Goal: Information Seeking & Learning: Find specific page/section

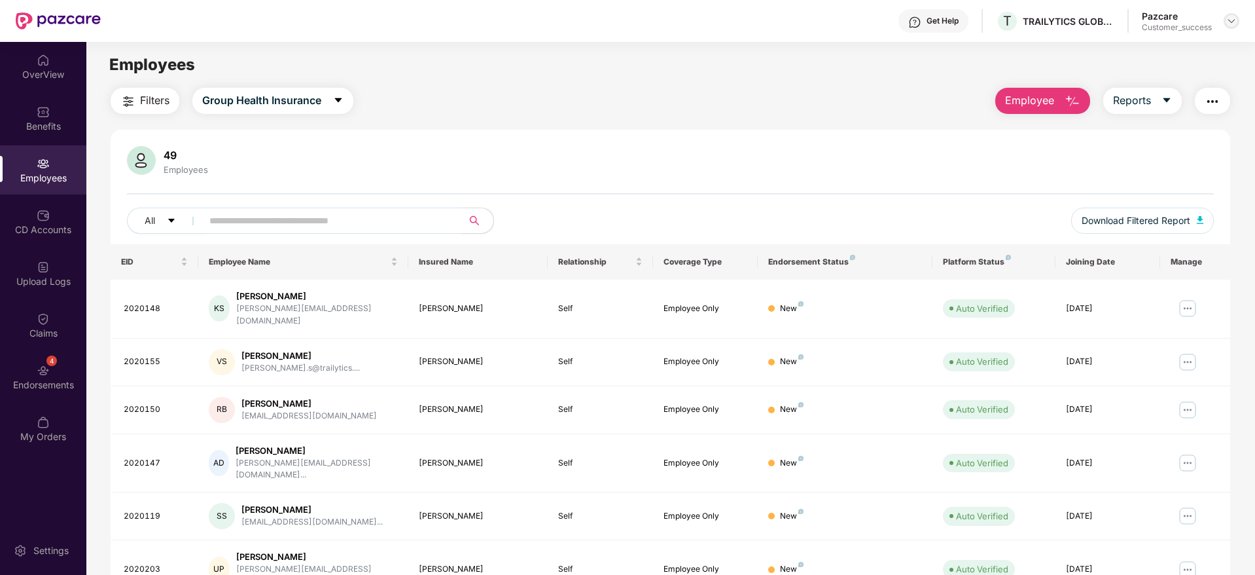
click at [1235, 26] on div at bounding box center [1232, 21] width 16 height 16
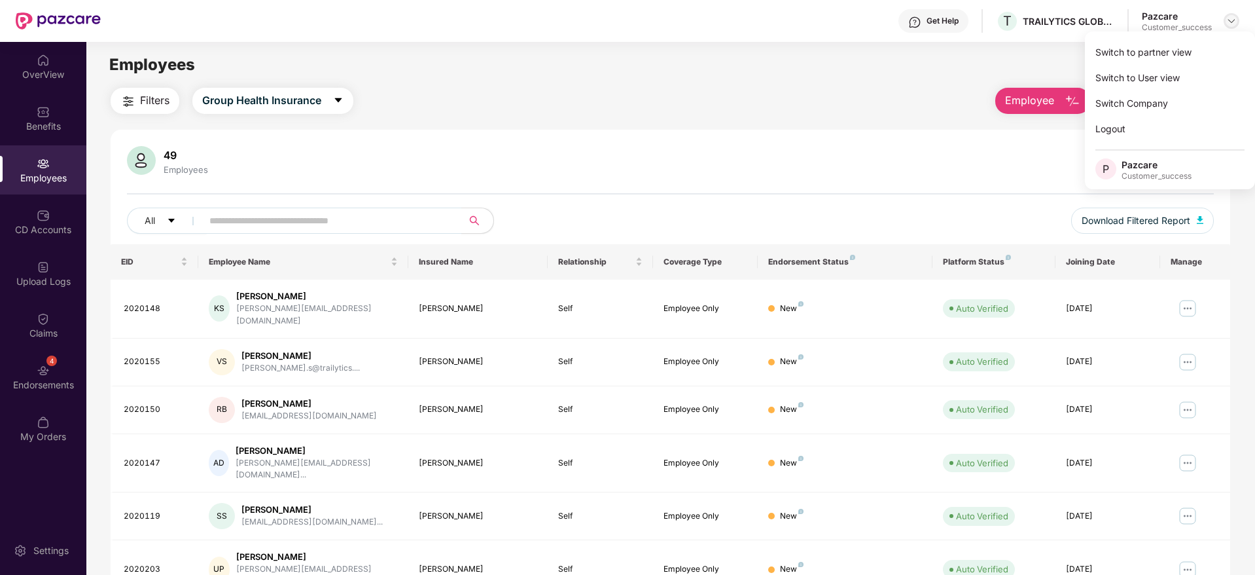
click at [1221, 45] on div "Switch to partner view" at bounding box center [1170, 52] width 170 height 26
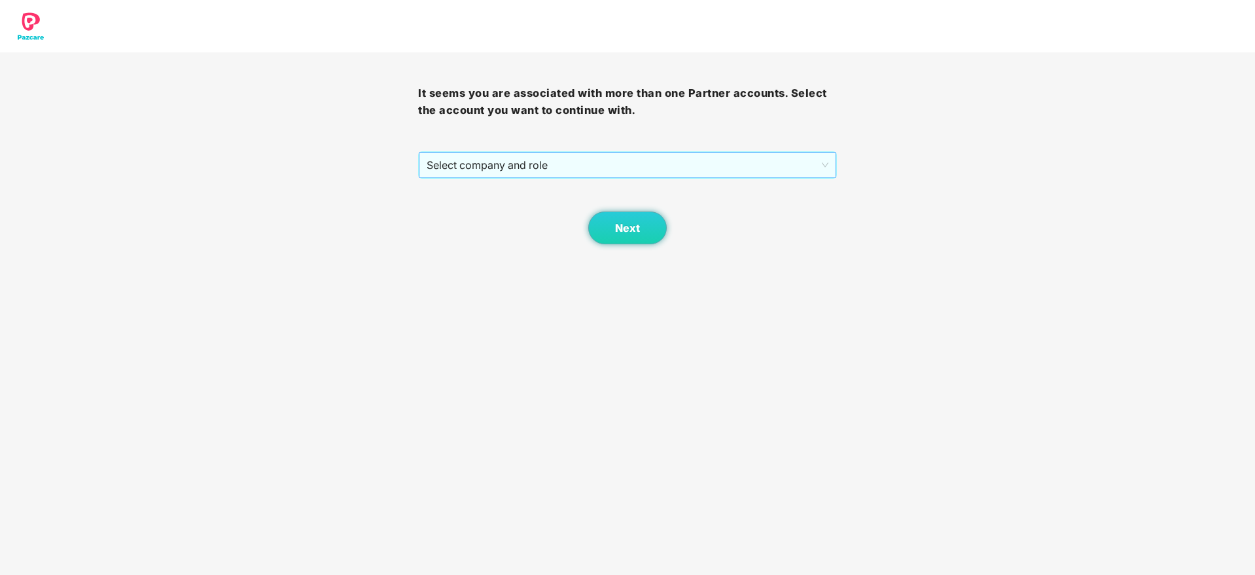
drag, startPoint x: 749, startPoint y: 149, endPoint x: 747, endPoint y: 162, distance: 13.2
click at [749, 154] on div "It seems you are associated with more than one Partner accounts. Select the acc…" at bounding box center [627, 148] width 418 height 192
click at [746, 163] on span "Select company and role" at bounding box center [627, 165] width 401 height 25
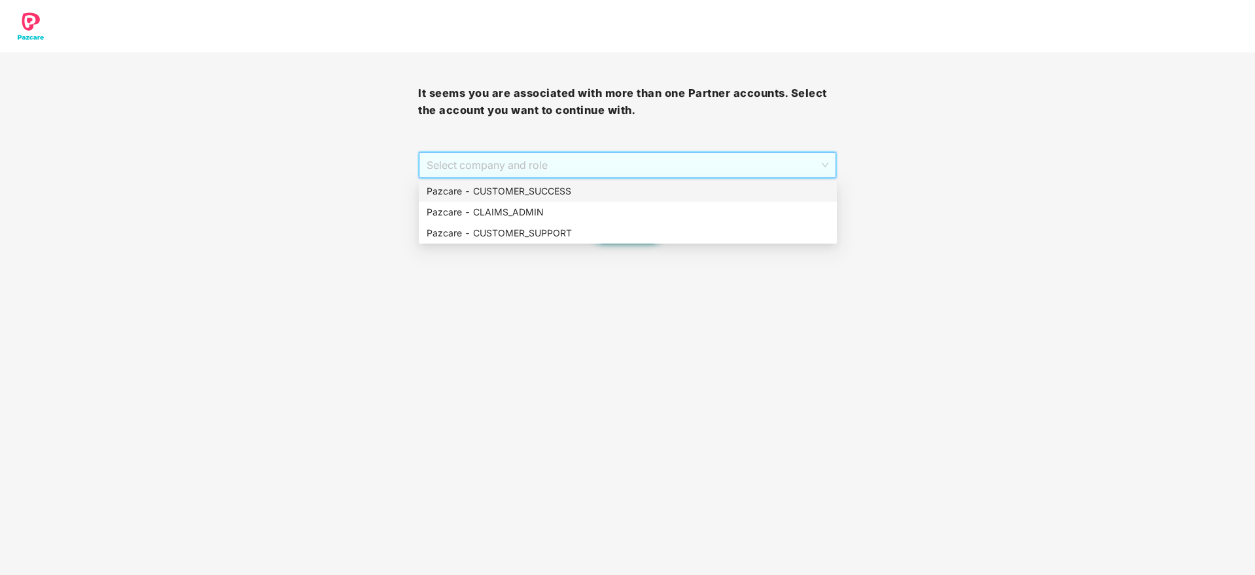
click at [742, 188] on div "Pazcare - CUSTOMER_SUCCESS" at bounding box center [628, 191] width 403 height 14
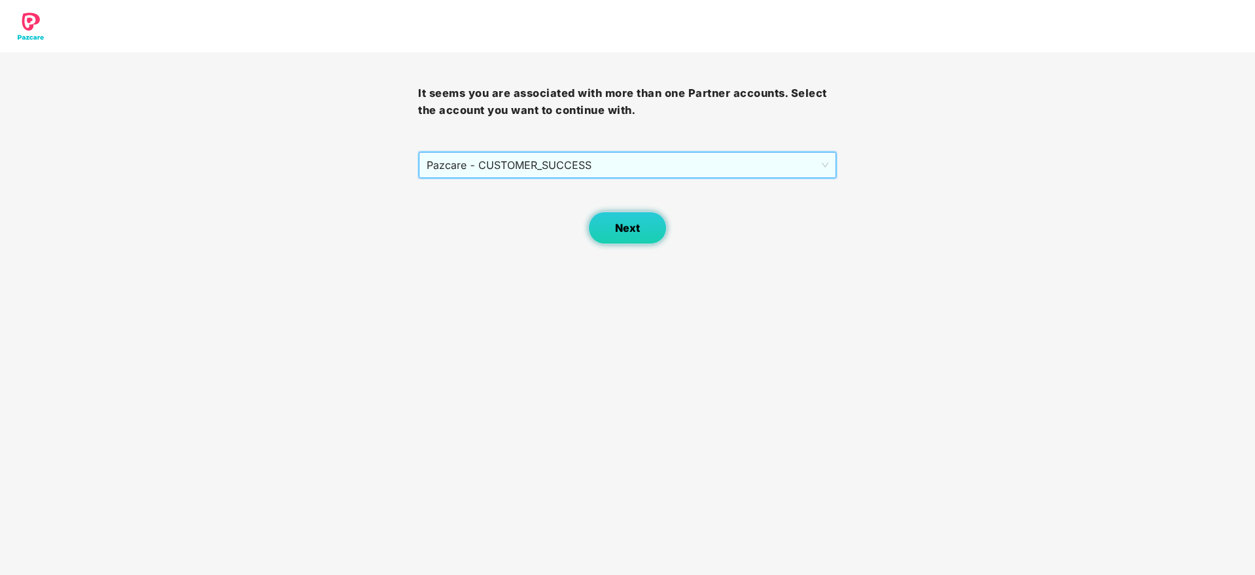
click at [664, 221] on button "Next" at bounding box center [627, 227] width 79 height 33
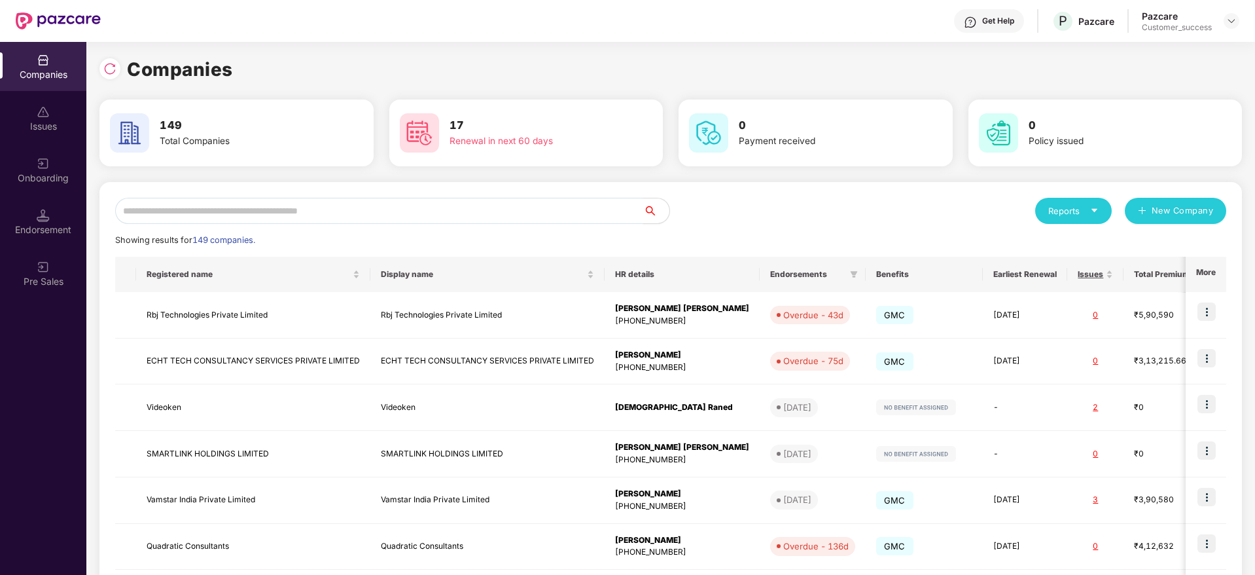
click at [591, 217] on input "text" at bounding box center [379, 211] width 528 height 26
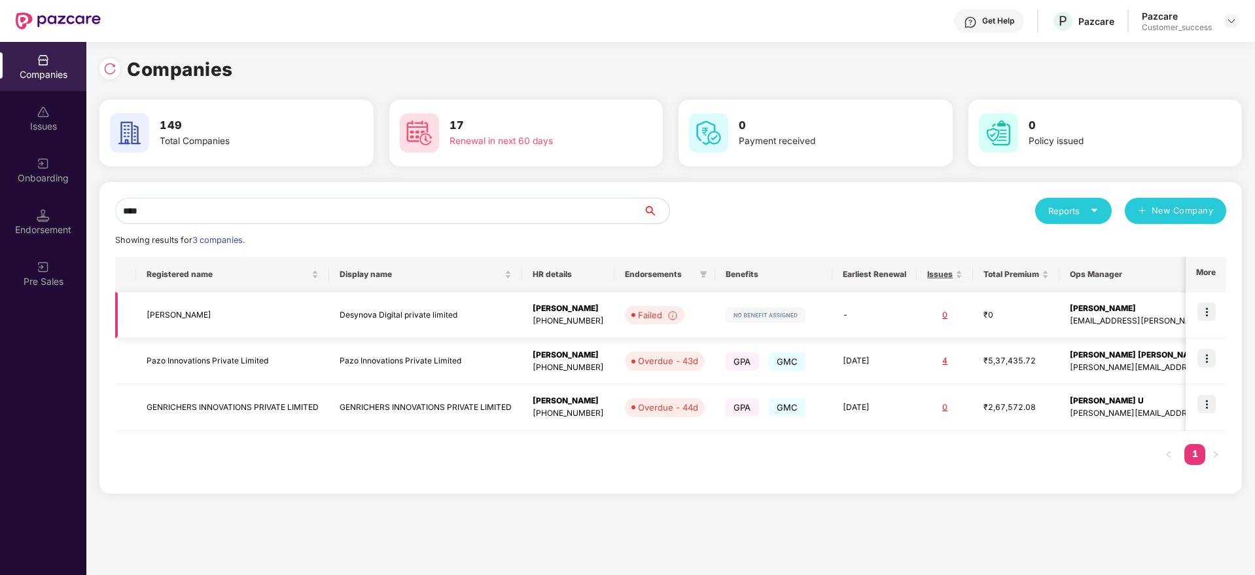
type input "****"
click at [546, 321] on div "[PHONE_NUMBER]" at bounding box center [568, 321] width 71 height 12
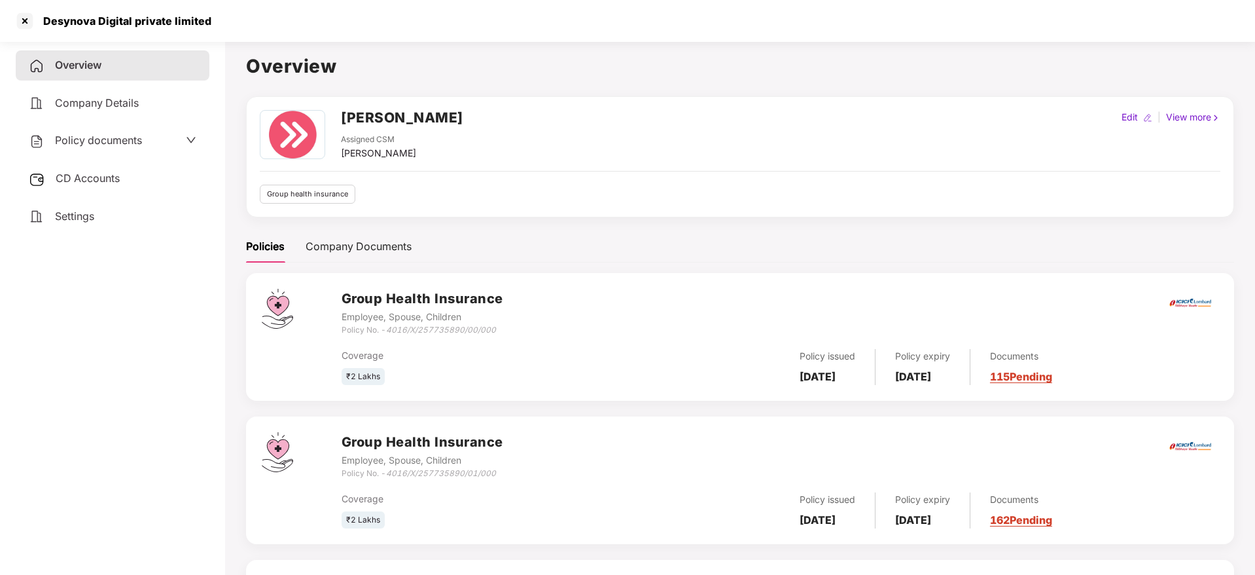
click at [114, 122] on div "Overview Company Details Policy documents CD Accounts Settings" at bounding box center [113, 140] width 194 height 181
click at [122, 146] on span "Policy documents" at bounding box center [98, 140] width 87 height 13
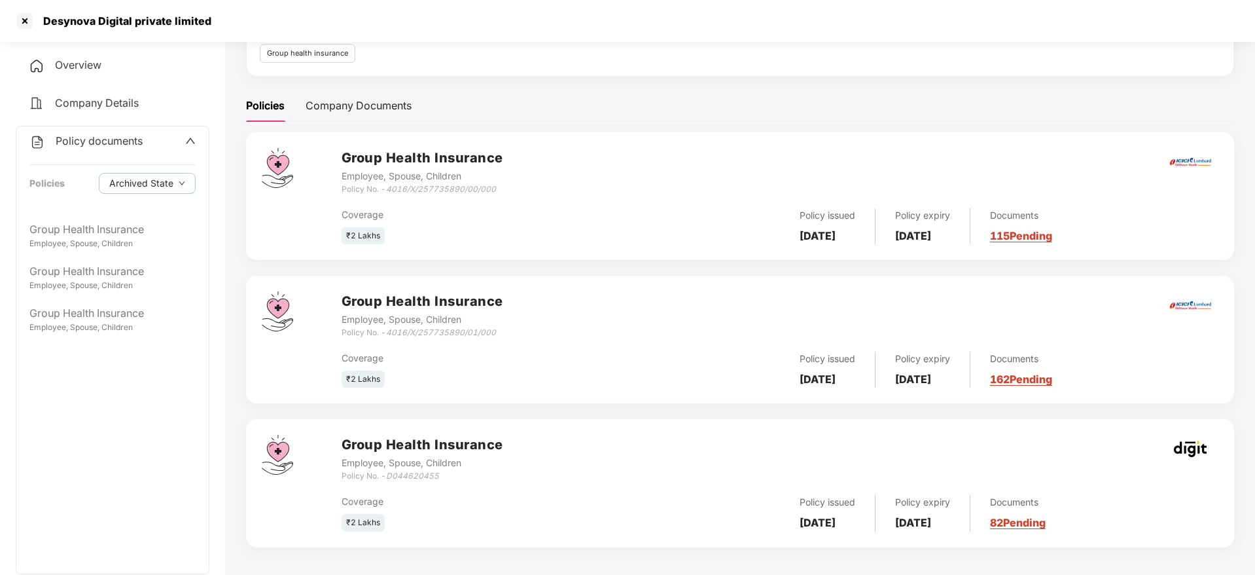
scroll to position [145, 0]
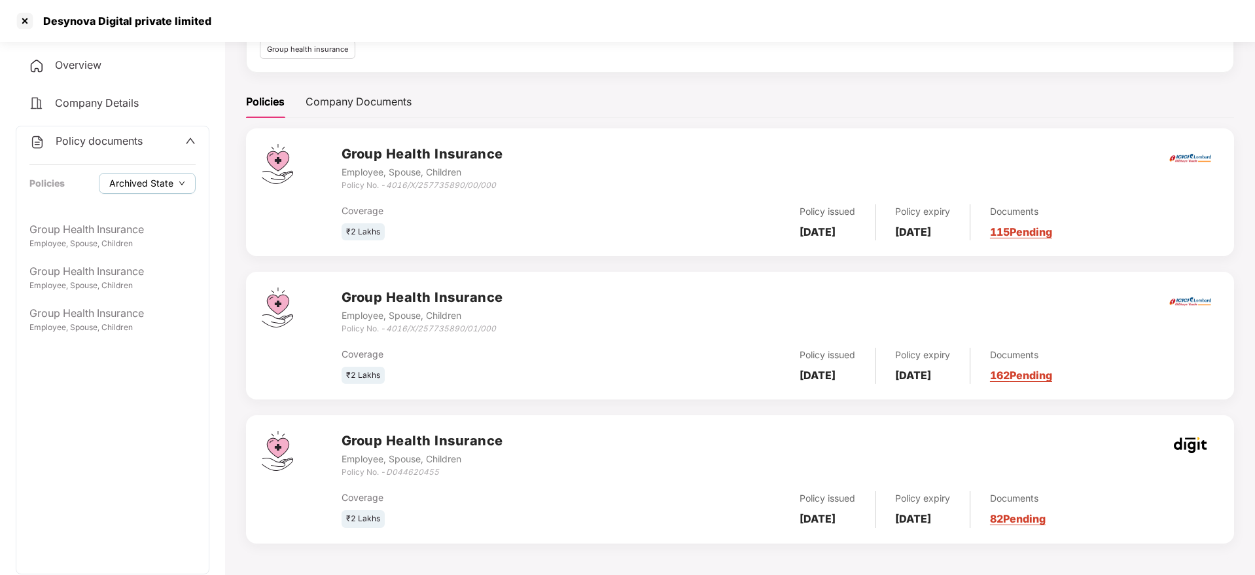
click at [152, 190] on span "Archived State" at bounding box center [141, 183] width 64 height 14
click at [166, 220] on span "Expired State" at bounding box center [149, 227] width 69 height 14
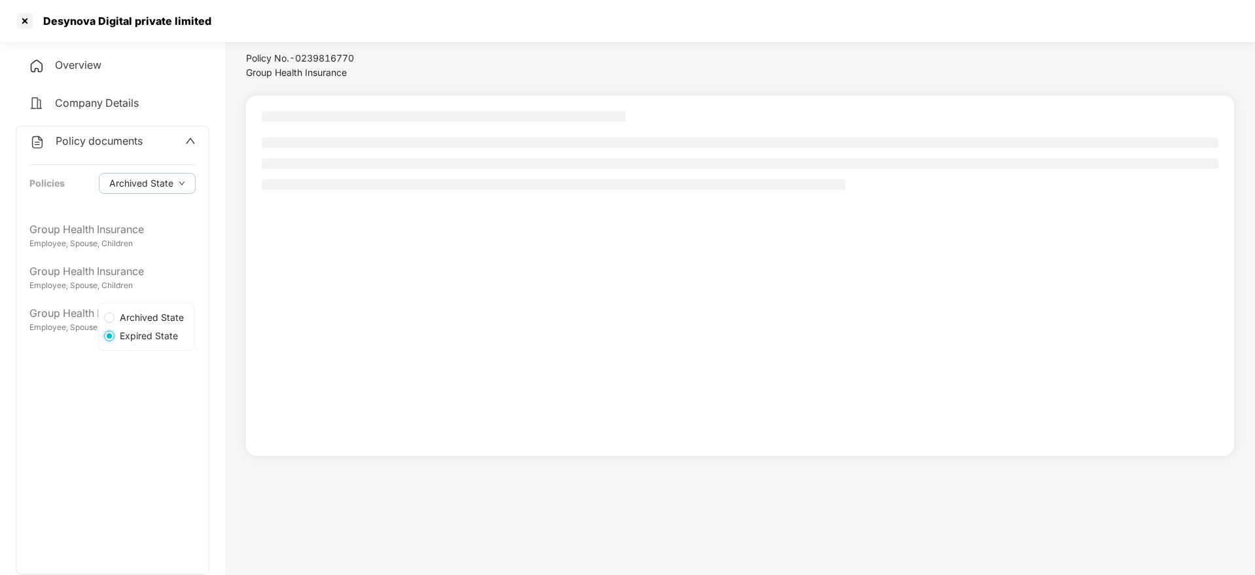
scroll to position [36, 0]
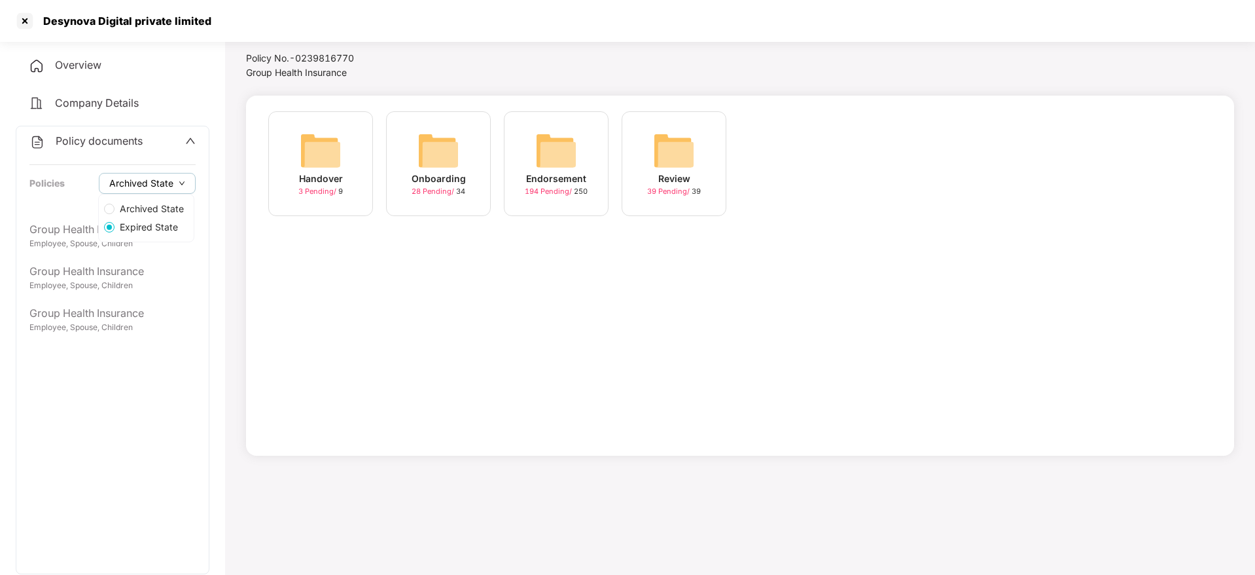
click at [163, 173] on button "Archived State" at bounding box center [147, 183] width 97 height 21
click at [158, 223] on span "Expired State" at bounding box center [149, 227] width 69 height 14
click at [417, 169] on div "Onboarding 28 Pending / 34" at bounding box center [438, 163] width 105 height 105
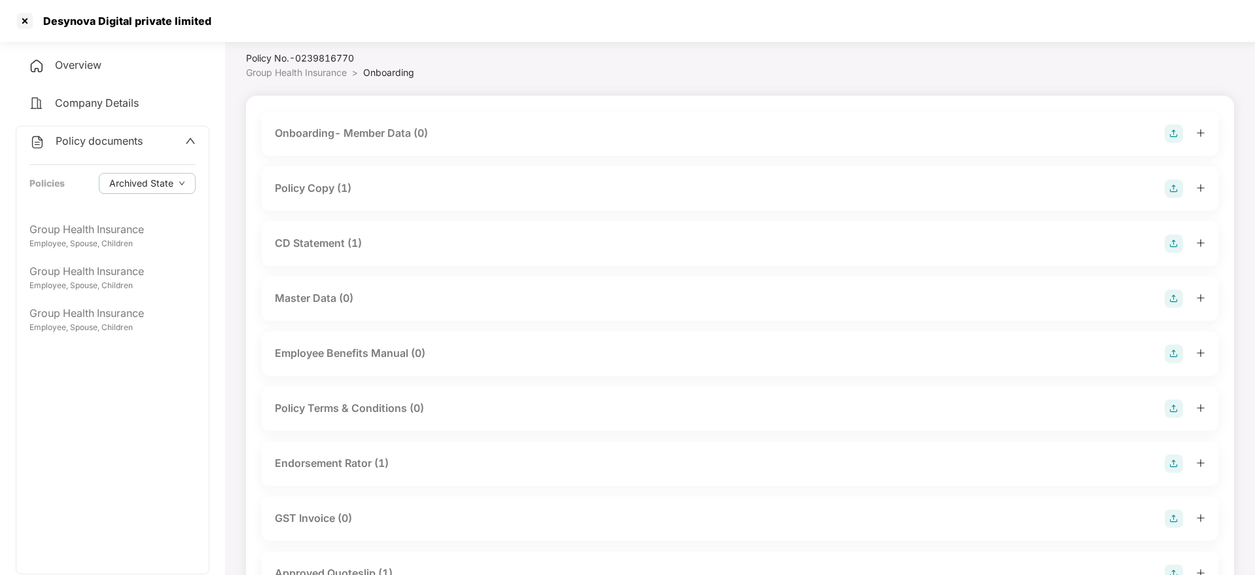
click at [376, 187] on div "Policy Copy (1)" at bounding box center [740, 188] width 931 height 18
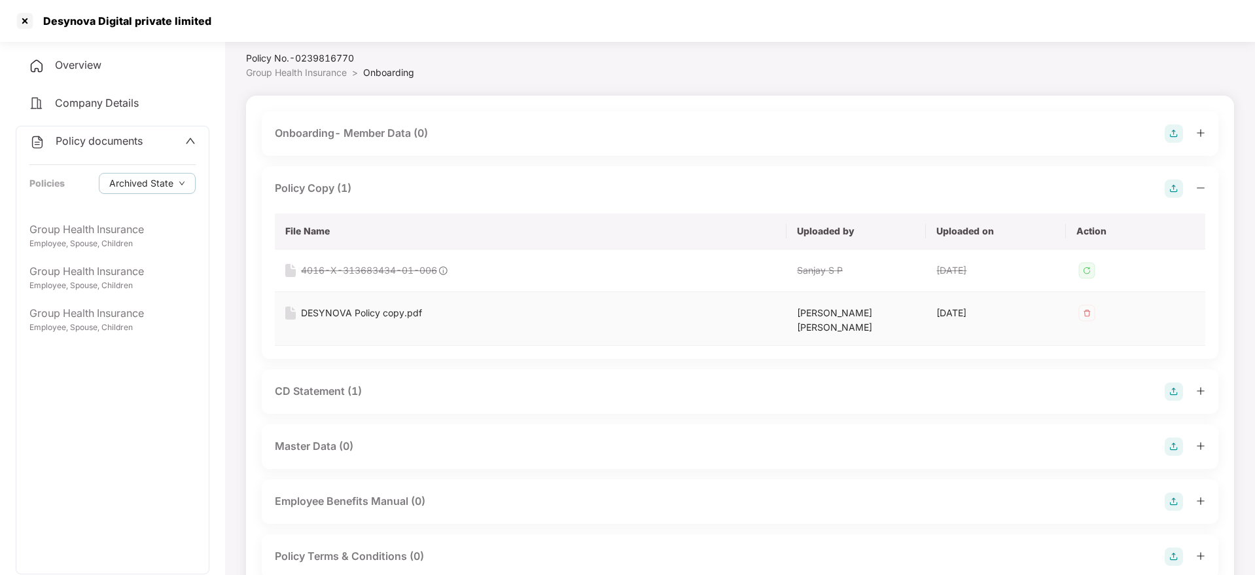
click at [386, 308] on div "DESYNOVA Policy copy.pdf" at bounding box center [361, 313] width 121 height 14
drag, startPoint x: 941, startPoint y: 65, endPoint x: 955, endPoint y: 28, distance: 39.1
click at [955, 28] on div "Desynova Digital private limited" at bounding box center [627, 21] width 1255 height 42
click at [32, 26] on div at bounding box center [24, 20] width 21 height 21
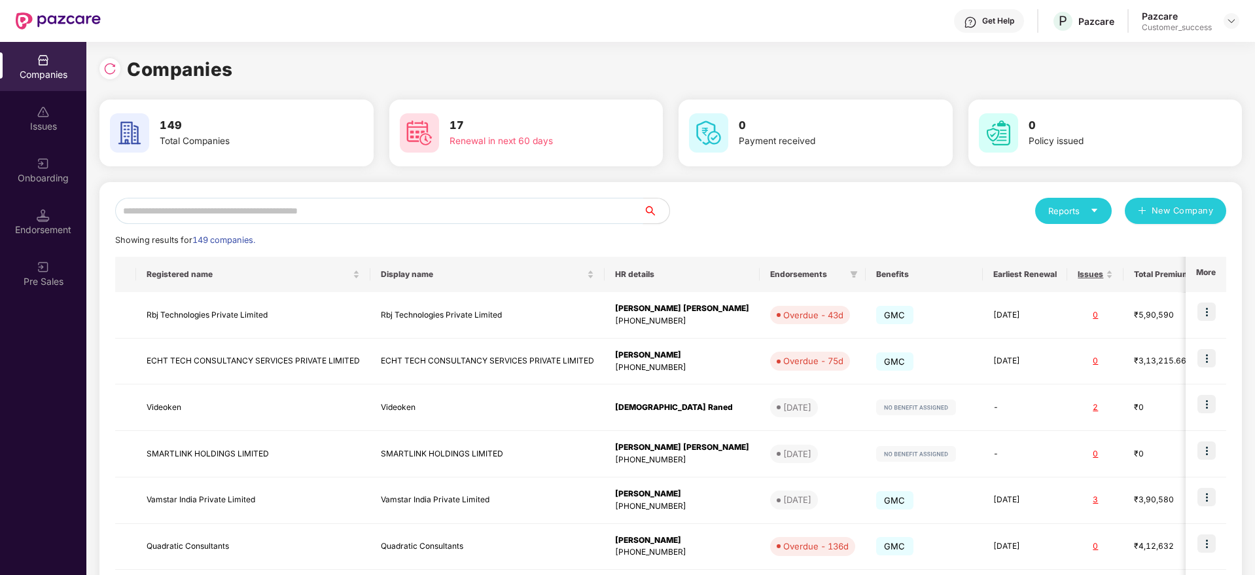
click at [420, 200] on input "text" at bounding box center [379, 211] width 528 height 26
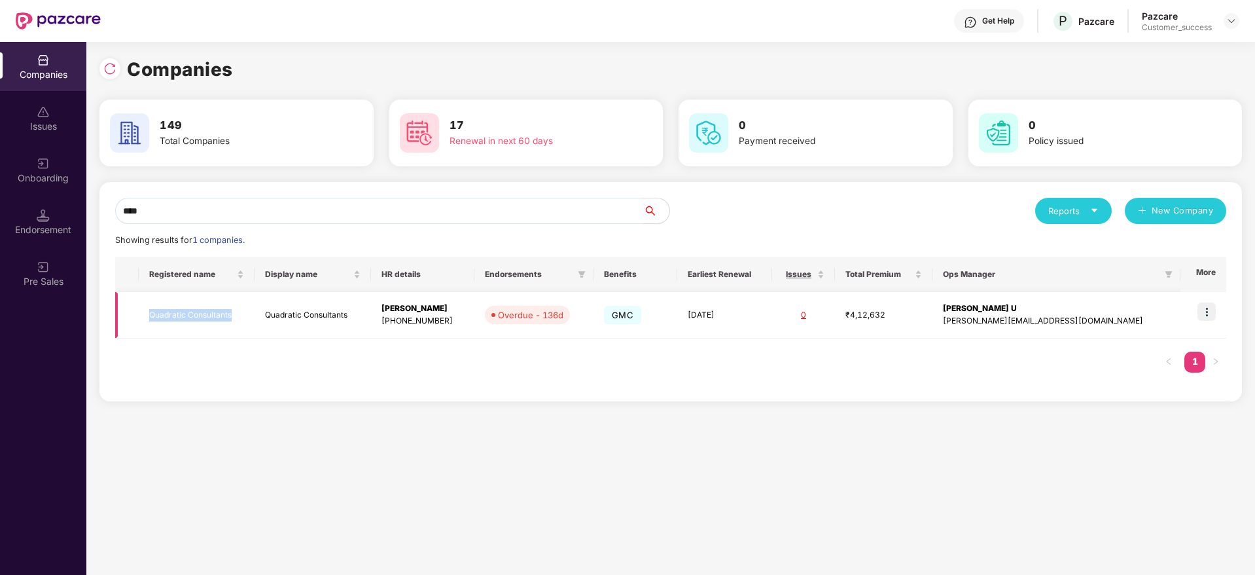
copy tr "Quadratic Consultants"
click at [534, 221] on input "****" at bounding box center [379, 211] width 528 height 26
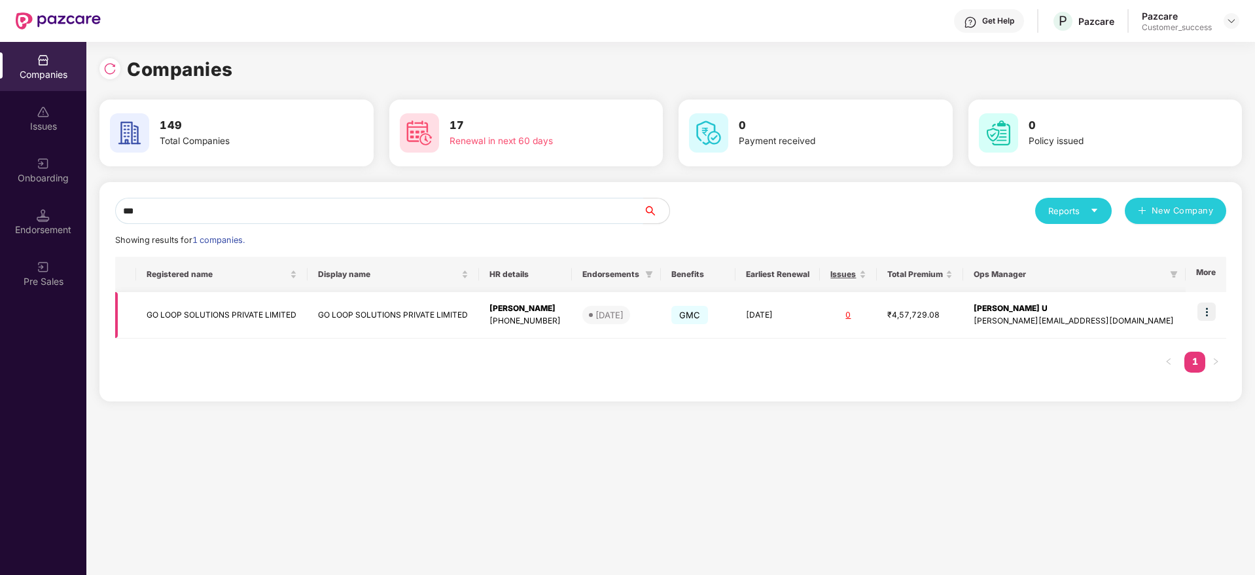
type input "**"
click at [477, 325] on td "GO LOOP SOLUTIONS PRIVATE LIMITED" at bounding box center [394, 315] width 172 height 46
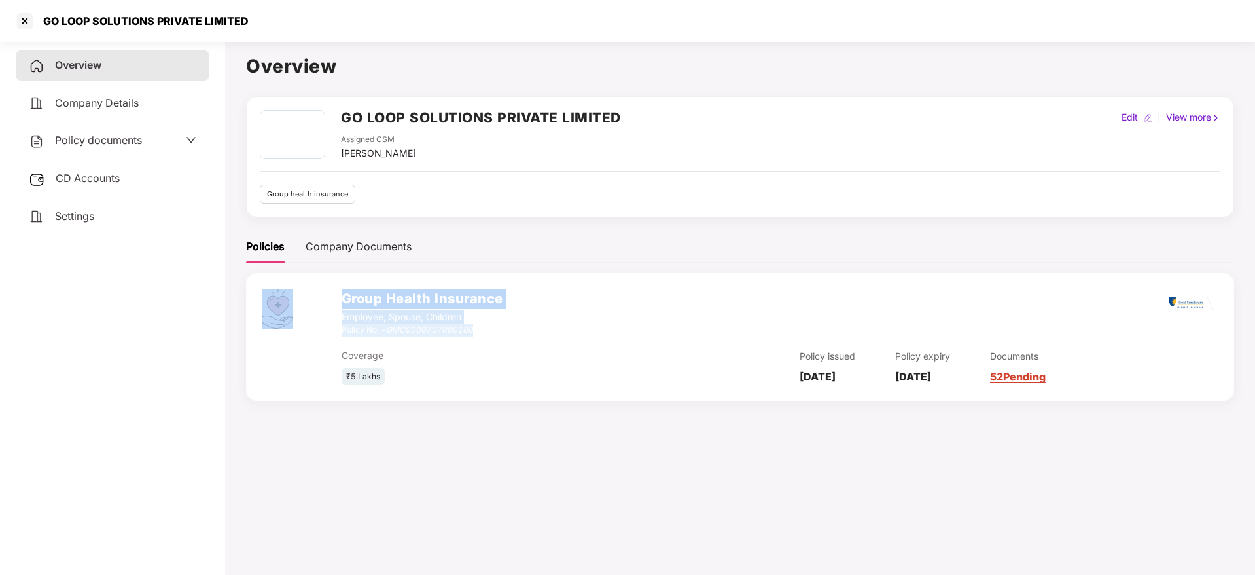
drag, startPoint x: 485, startPoint y: 334, endPoint x: 338, endPoint y: 333, distance: 147.3
click at [338, 333] on div "Group Health Insurance Employee, Spouse, Children Policy No. - GMC0000707000100…" at bounding box center [740, 337] width 988 height 128
click at [358, 338] on div "Coverage ₹5 Lakhs Policy issued [DATE] Policy expiry [DATE] Documents 52 Pending" at bounding box center [780, 360] width 877 height 49
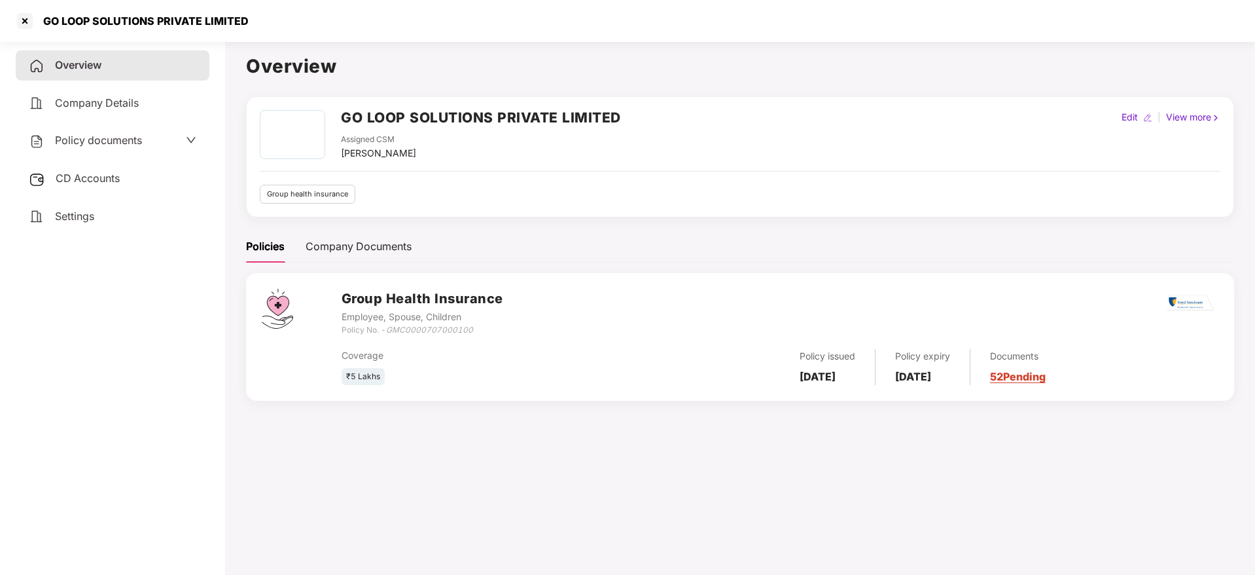
click at [361, 332] on div "Policy No. - GMC0000707000100" at bounding box center [423, 330] width 162 height 12
drag, startPoint x: 361, startPoint y: 332, endPoint x: 382, endPoint y: 344, distance: 24.0
click at [382, 344] on div "Coverage ₹5 Lakhs Policy issued [DATE] Policy expiry [DATE] Documents 52 Pending" at bounding box center [780, 360] width 877 height 49
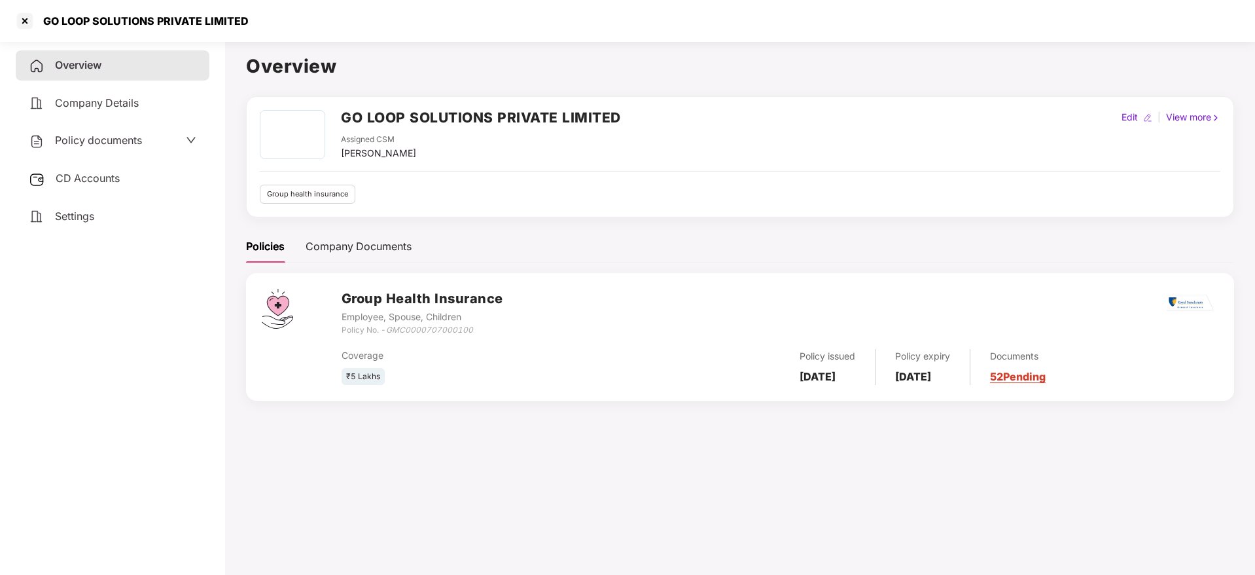
click at [386, 332] on div "Policy No. - GMC0000707000100" at bounding box center [423, 330] width 162 height 12
copy div "Policy No. - GMC0000707000100"
click at [499, 127] on h2 "GO LOOP SOLUTIONS PRIVATE LIMITED" at bounding box center [481, 118] width 280 height 22
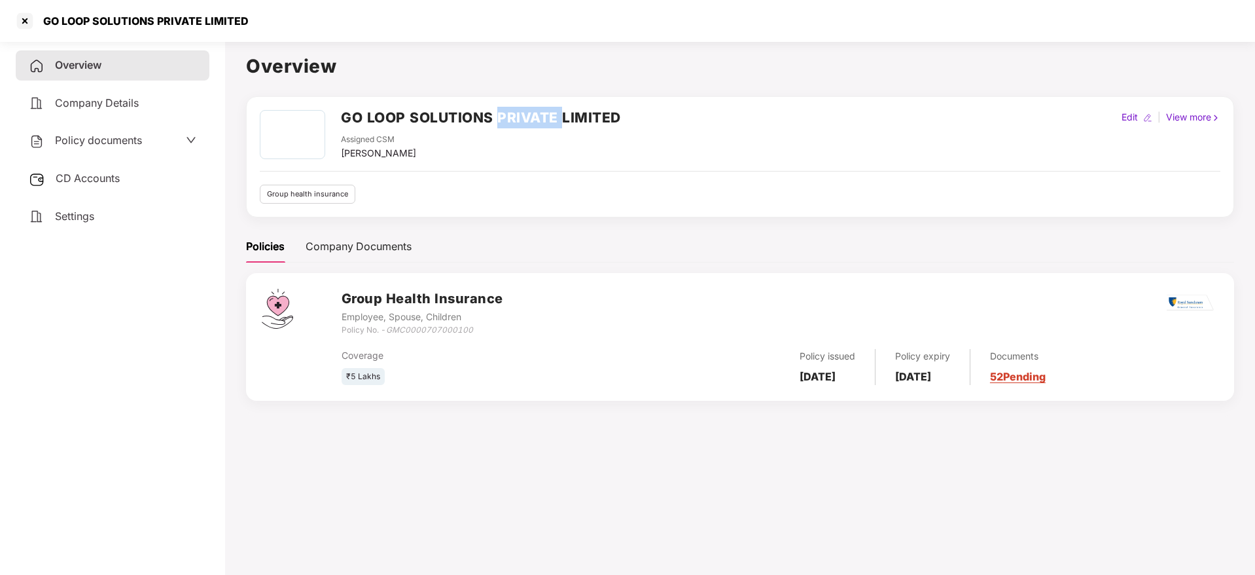
click at [499, 127] on h2 "GO LOOP SOLUTIONS PRIVATE LIMITED" at bounding box center [481, 118] width 280 height 22
copy h2 "GO LOOP SOLUTIONS PRIVATE LIMITED"
click at [19, 26] on div at bounding box center [24, 20] width 21 height 21
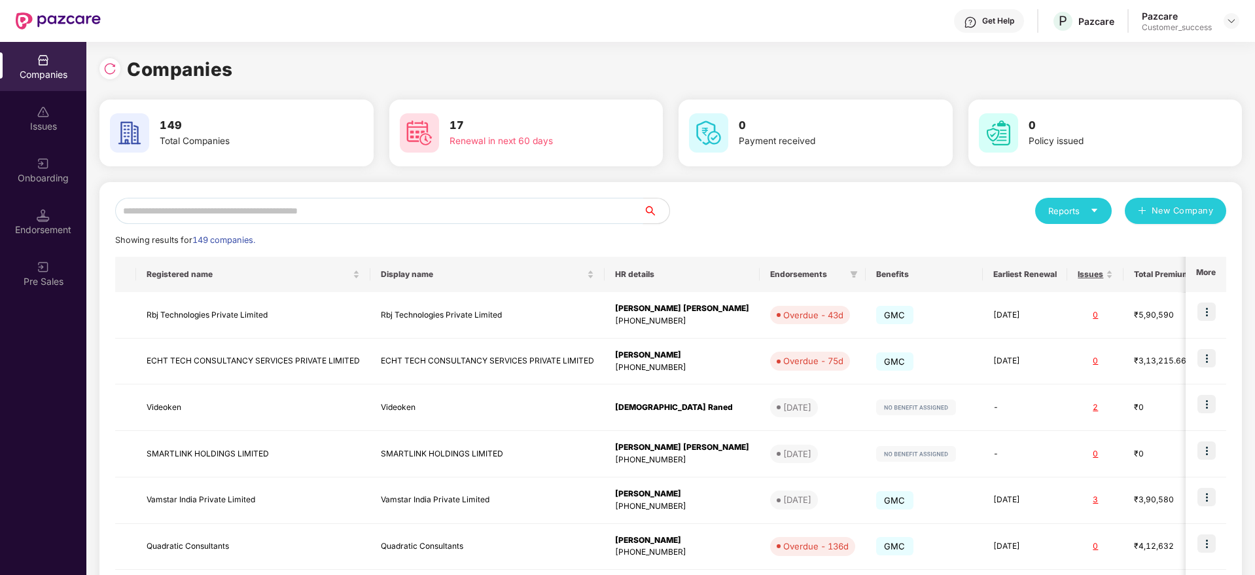
click at [435, 199] on input "text" at bounding box center [379, 211] width 528 height 26
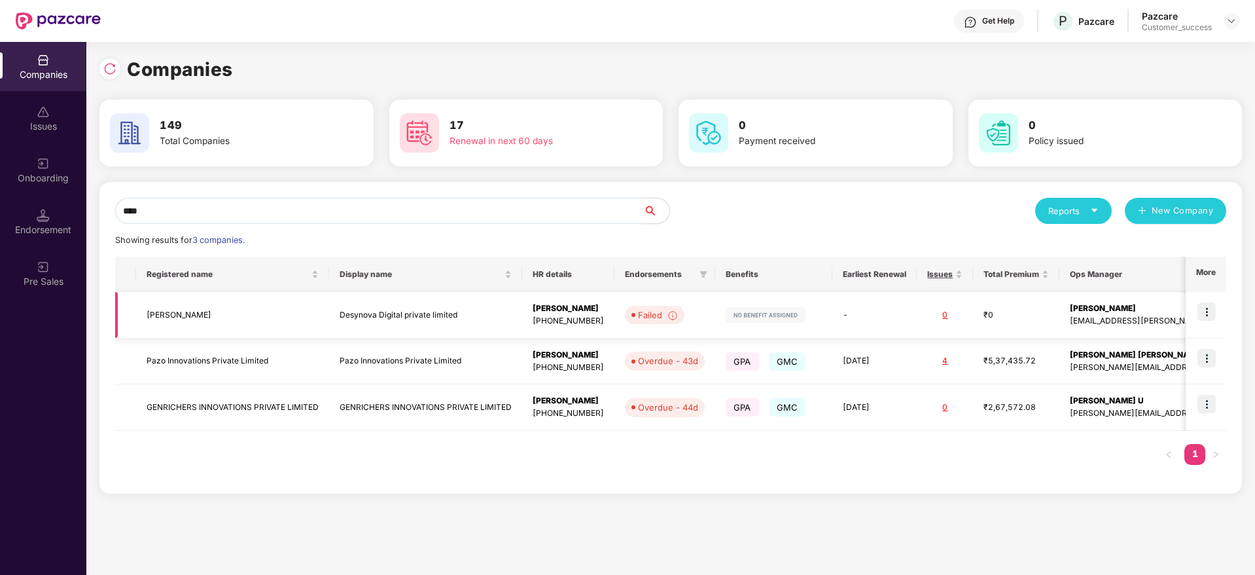
type input "****"
click at [240, 312] on td "[PERSON_NAME]" at bounding box center [232, 315] width 193 height 46
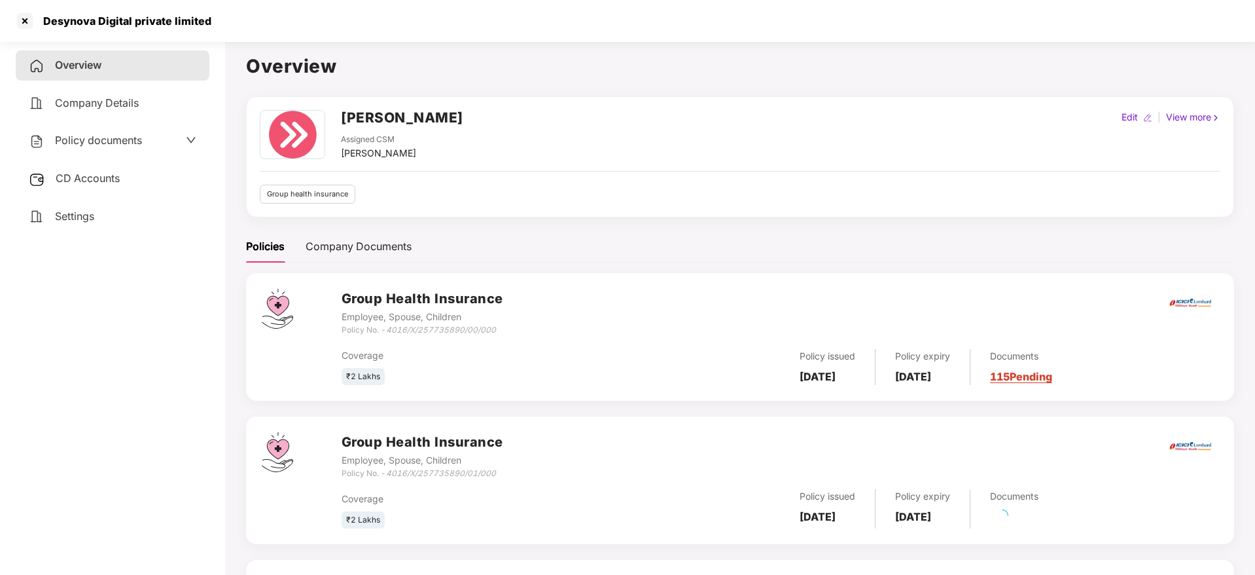
click at [291, 66] on h1 "Overview" at bounding box center [740, 66] width 988 height 29
copy h1 "Overview"
click at [376, 128] on div "[PERSON_NAME]" at bounding box center [402, 122] width 122 height 24
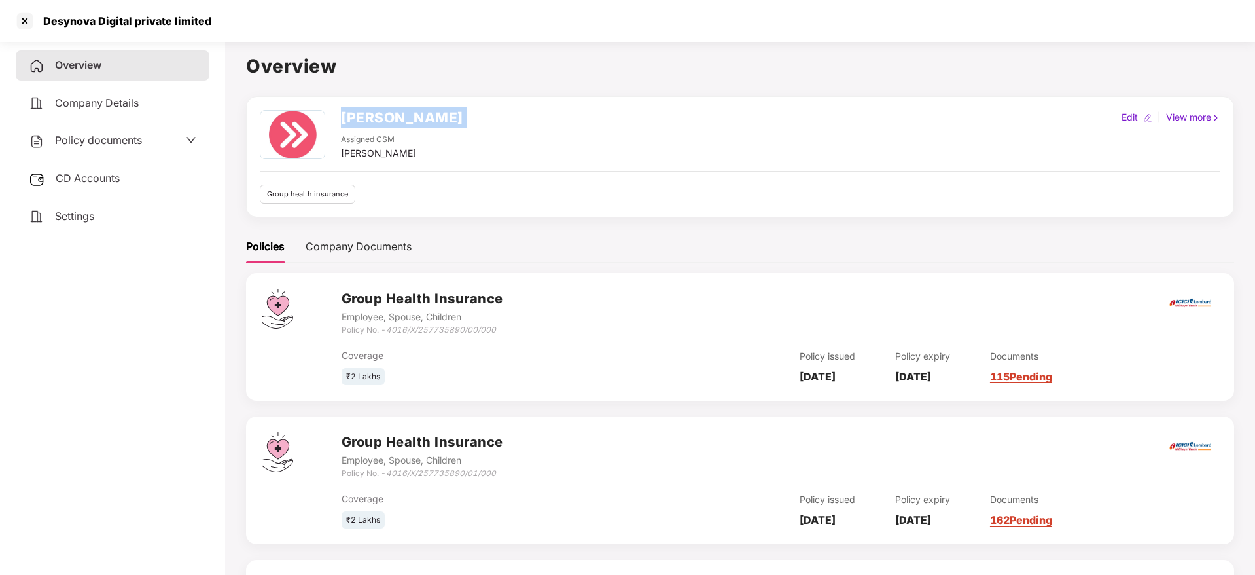
click at [376, 128] on div "[PERSON_NAME]" at bounding box center [402, 122] width 122 height 24
copy h2 "[PERSON_NAME]"
click at [102, 138] on span "Policy documents" at bounding box center [98, 140] width 87 height 13
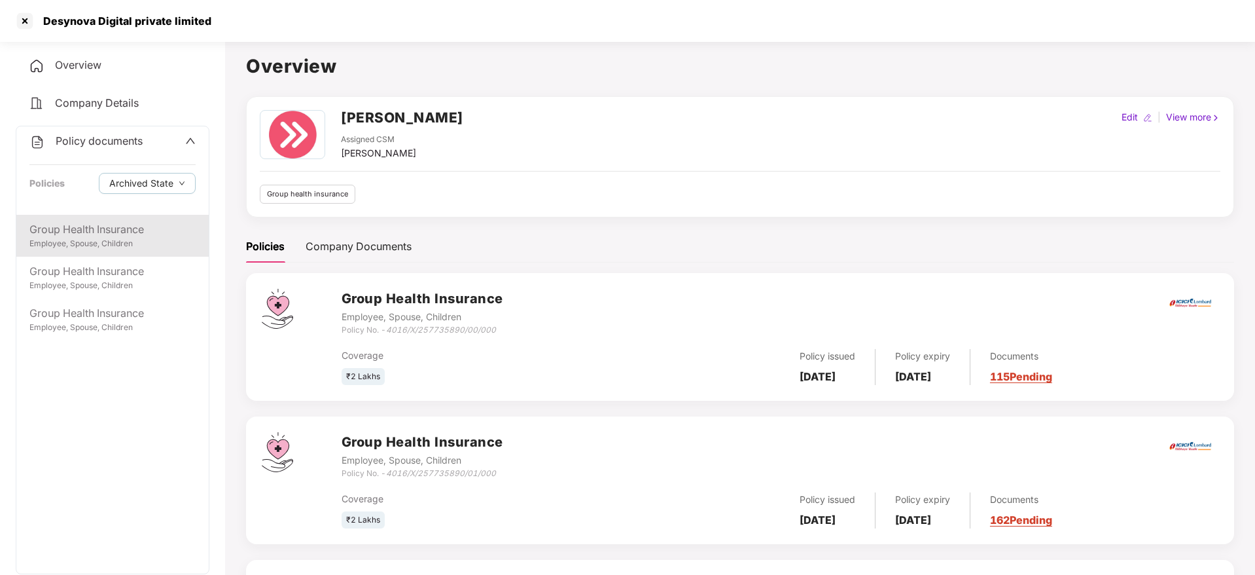
click at [107, 215] on div "Group Health Insurance Employee, Spouse, Children" at bounding box center [112, 236] width 192 height 42
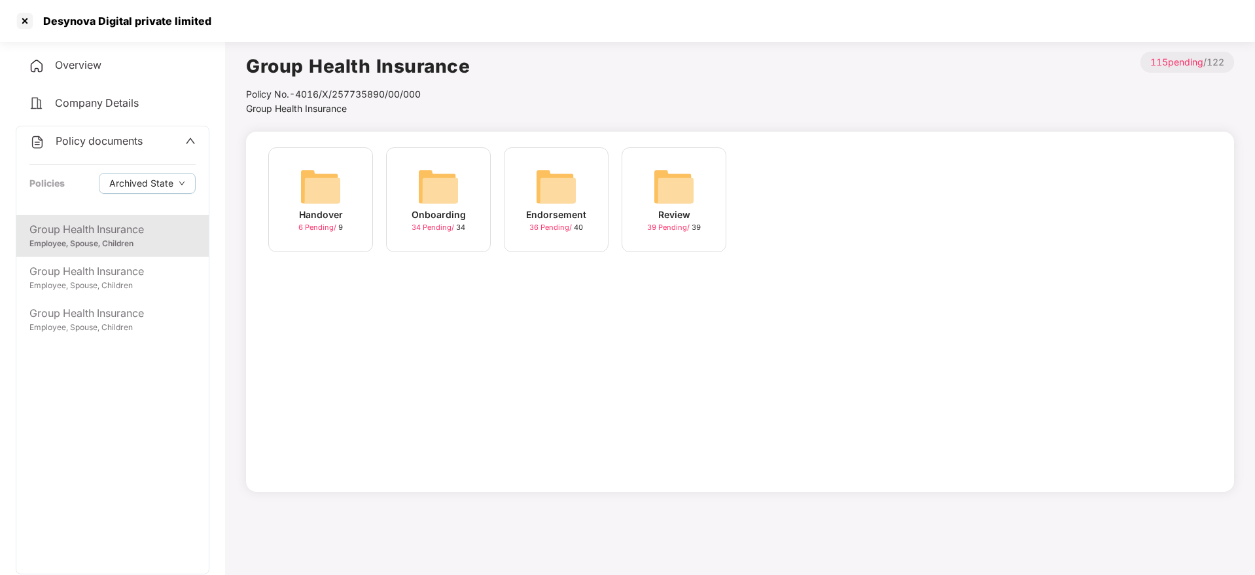
click at [447, 217] on div "Onboarding" at bounding box center [439, 215] width 54 height 14
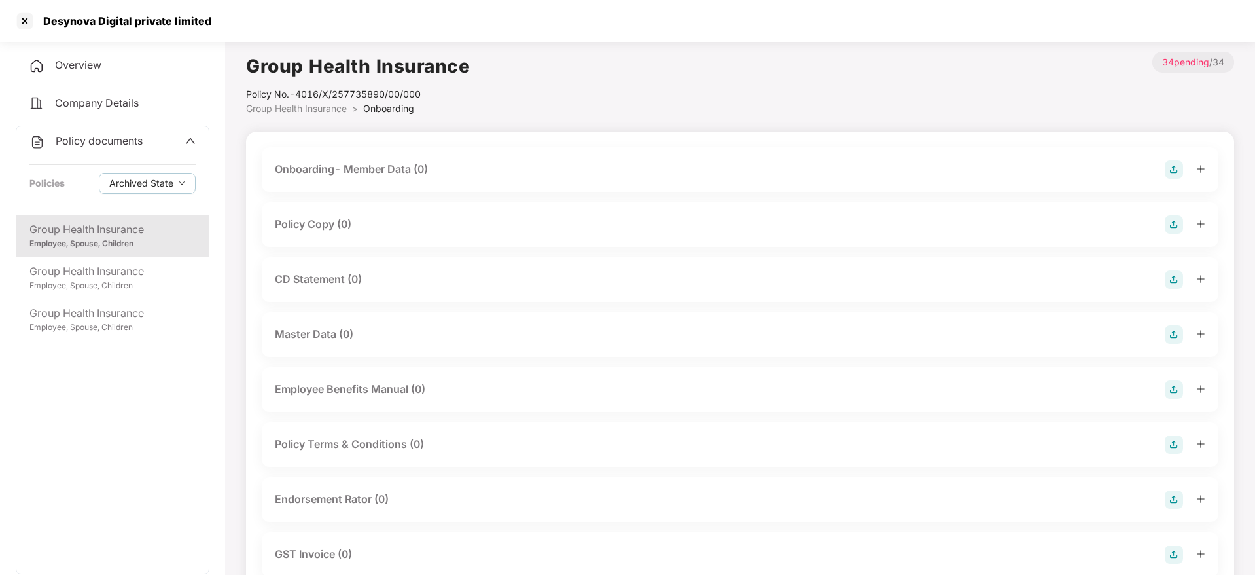
scroll to position [65, 0]
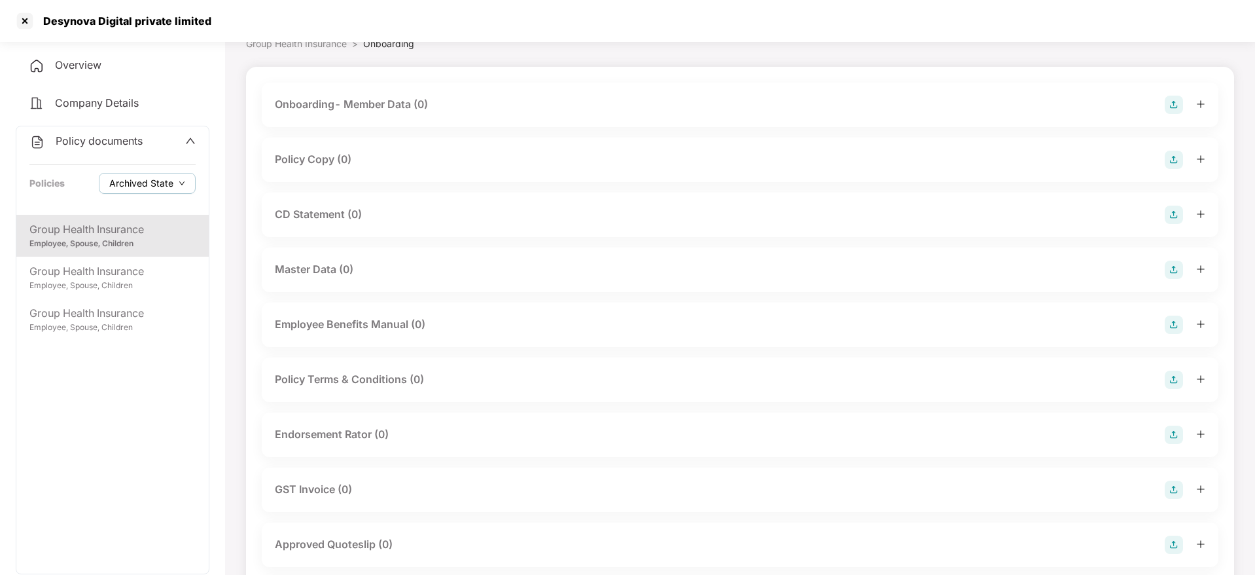
click at [128, 185] on span "Archived State" at bounding box center [141, 183] width 64 height 14
click at [156, 189] on span "Archived State" at bounding box center [141, 183] width 64 height 14
click at [137, 226] on span "Expired State" at bounding box center [149, 227] width 69 height 14
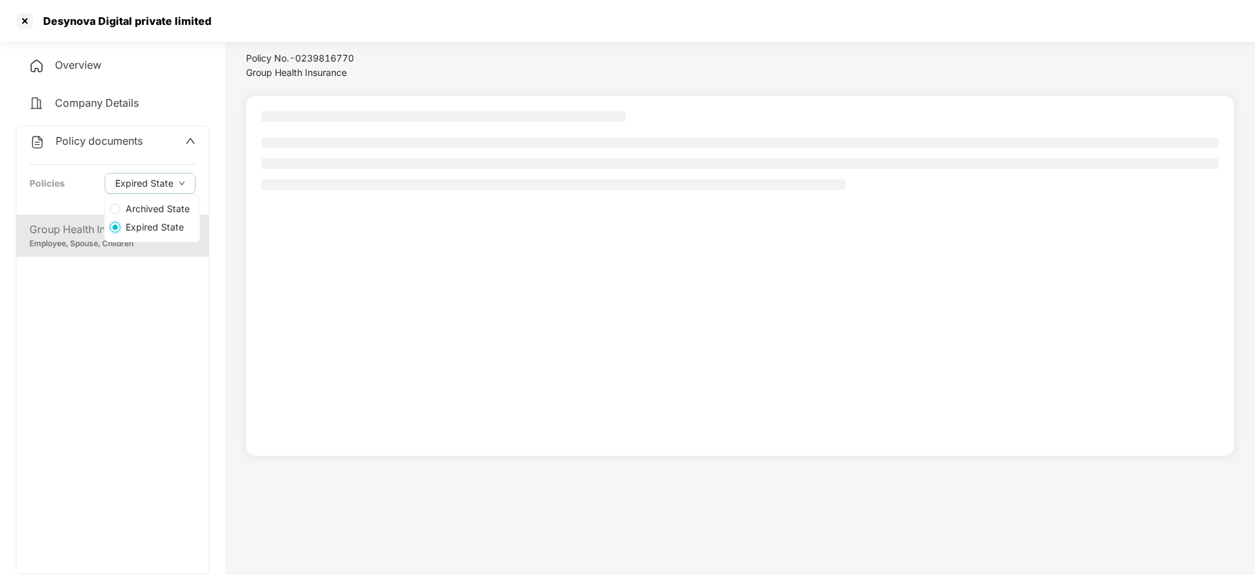
scroll to position [36, 0]
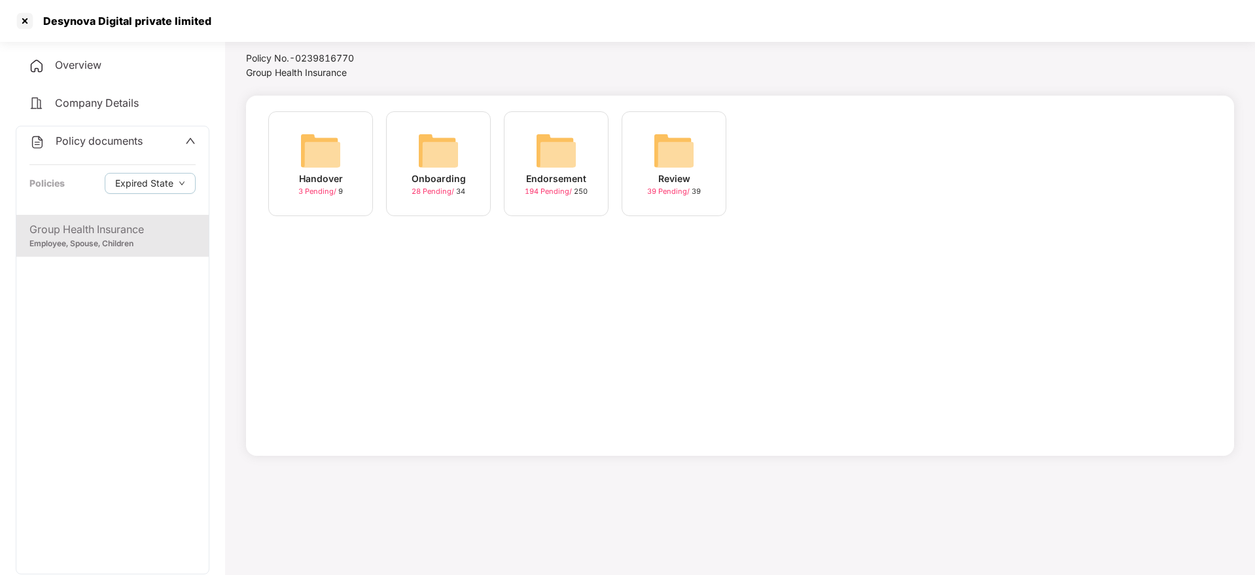
click at [456, 190] on span "28 Pending /" at bounding box center [434, 191] width 45 height 9
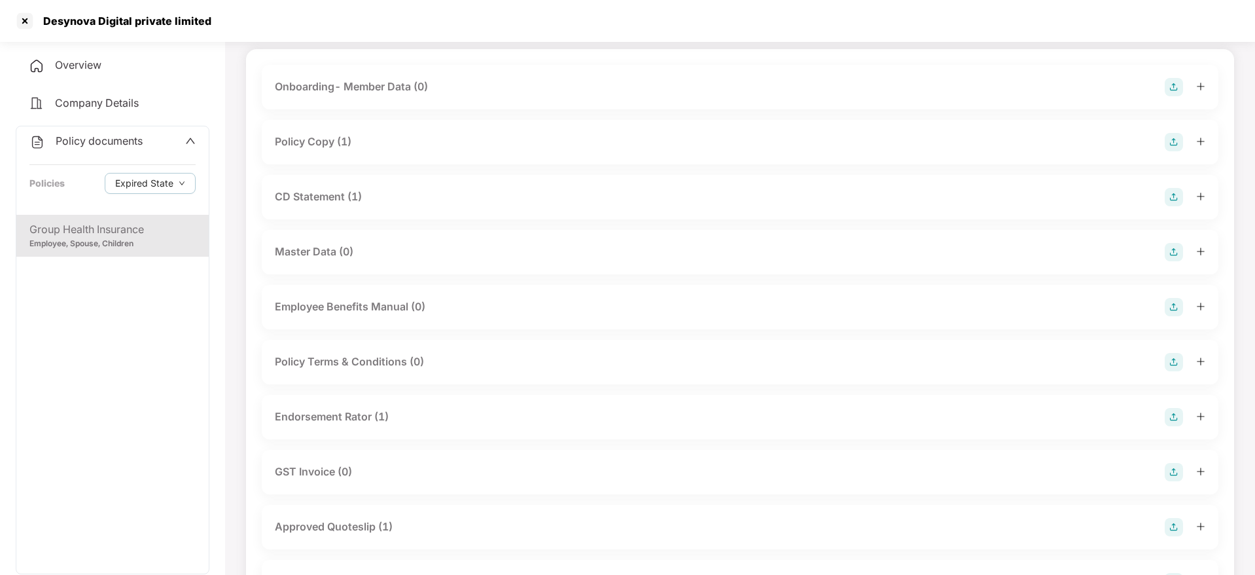
scroll to position [92, 0]
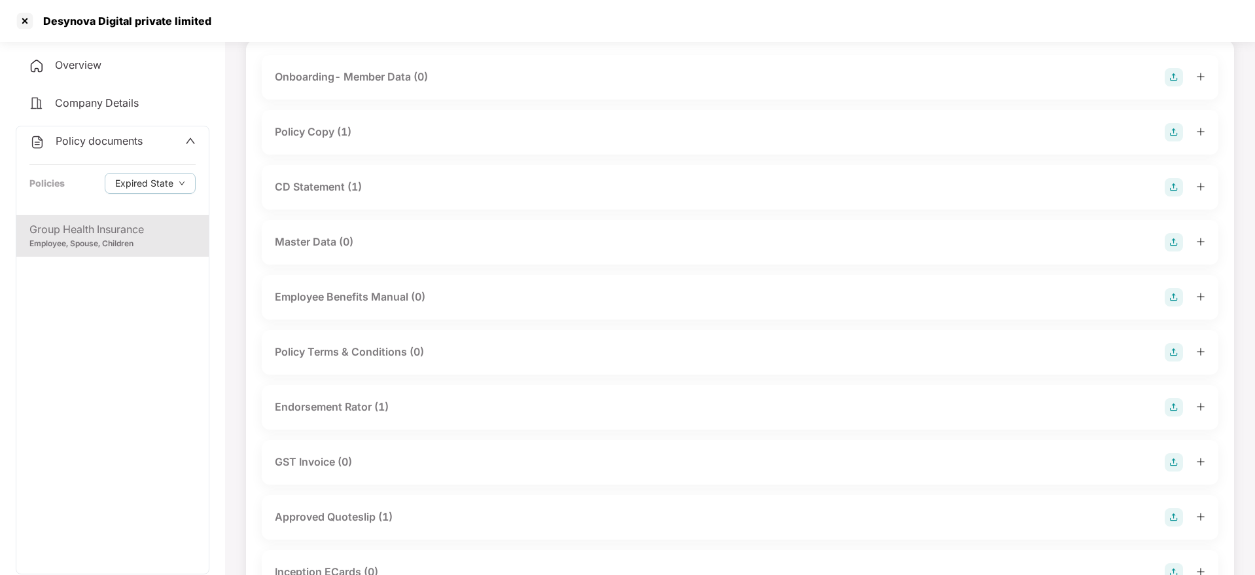
click at [138, 230] on div "Group Health Insurance" at bounding box center [112, 229] width 166 height 16
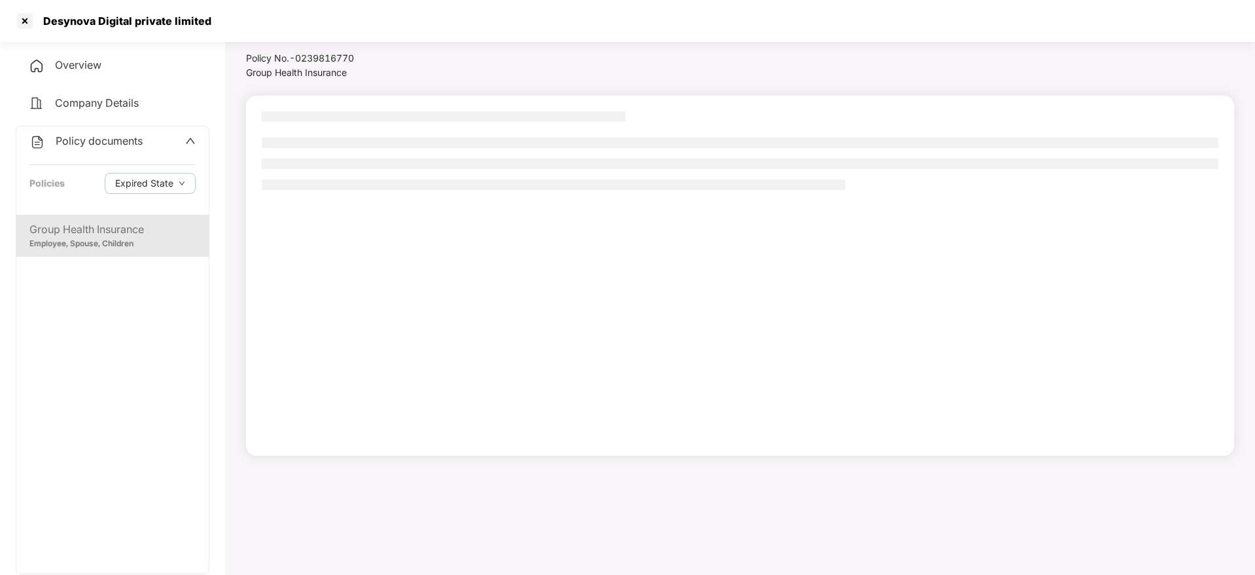
scroll to position [36, 0]
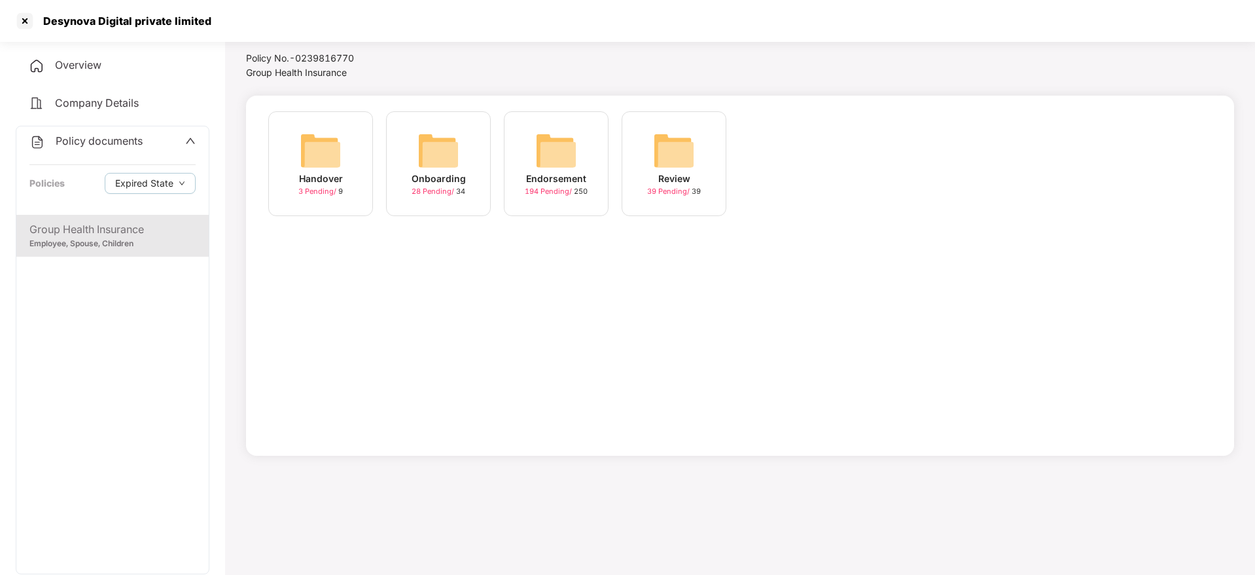
click at [585, 187] on div "194 Pending / 250" at bounding box center [556, 191] width 63 height 11
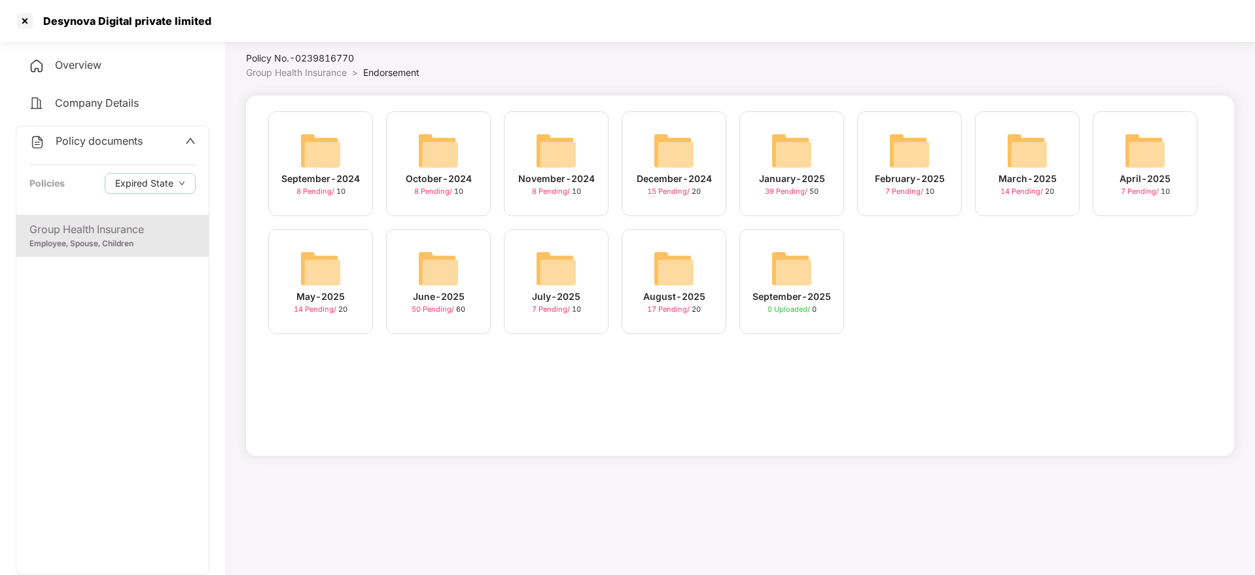
click at [456, 332] on div "June-2025 50 Pending / 60" at bounding box center [438, 281] width 105 height 105
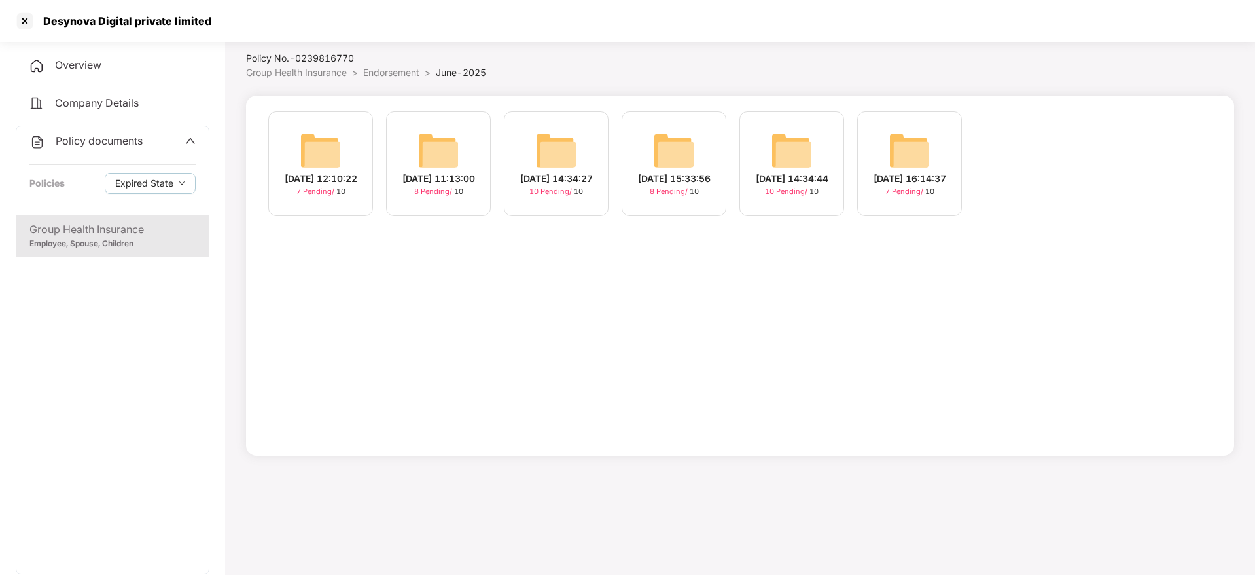
click at [428, 173] on div "[DATE] 11:13:00" at bounding box center [439, 179] width 73 height 14
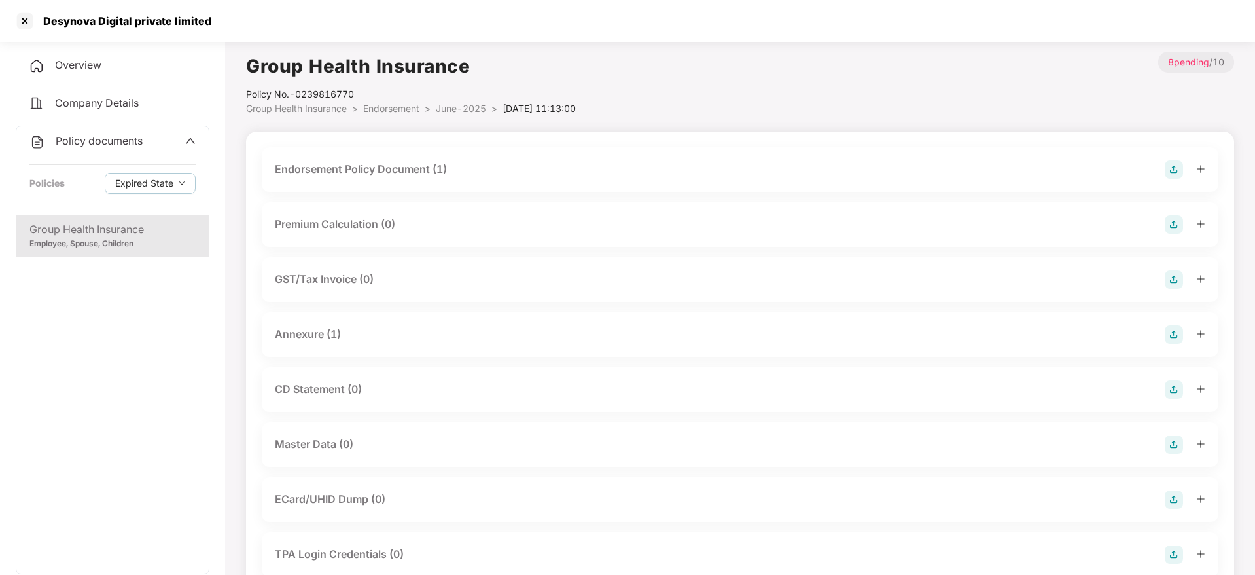
click at [380, 101] on li "Endorsement >" at bounding box center [399, 108] width 73 height 14
click at [390, 112] on span "Endorsement" at bounding box center [391, 108] width 56 height 11
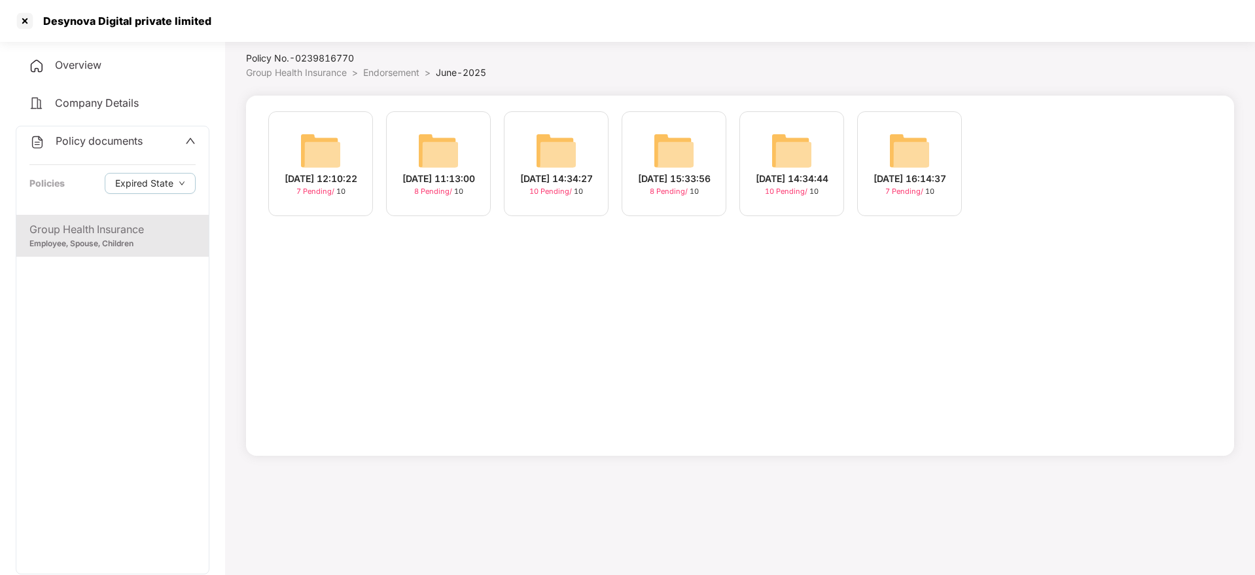
click at [878, 179] on div "[DATE] 16:14:37" at bounding box center [910, 179] width 73 height 14
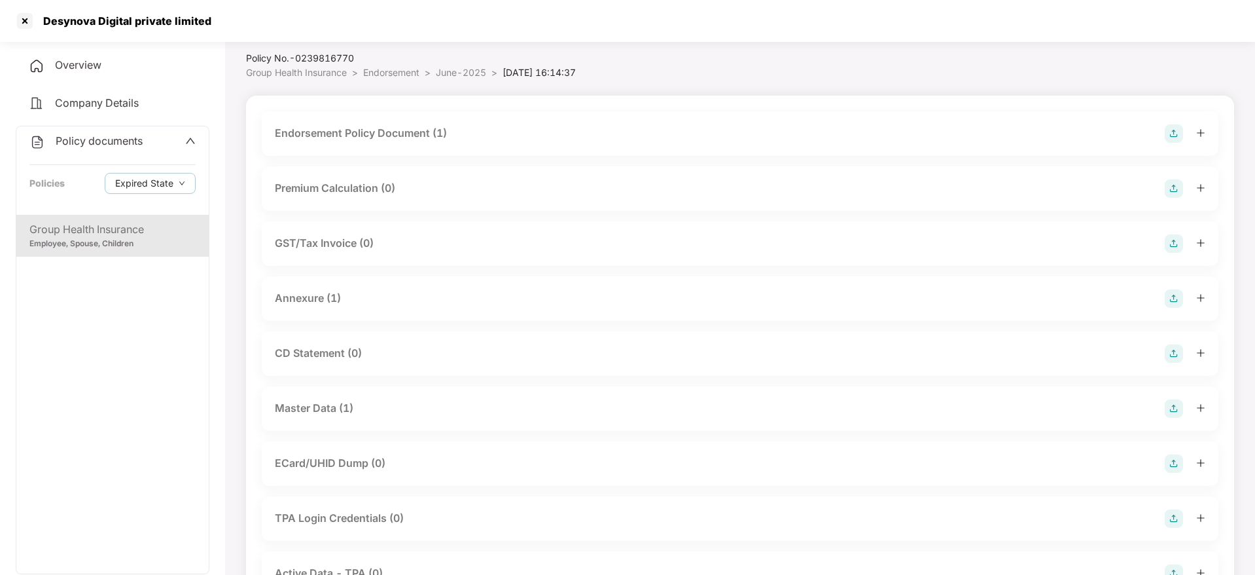
scroll to position [48, 0]
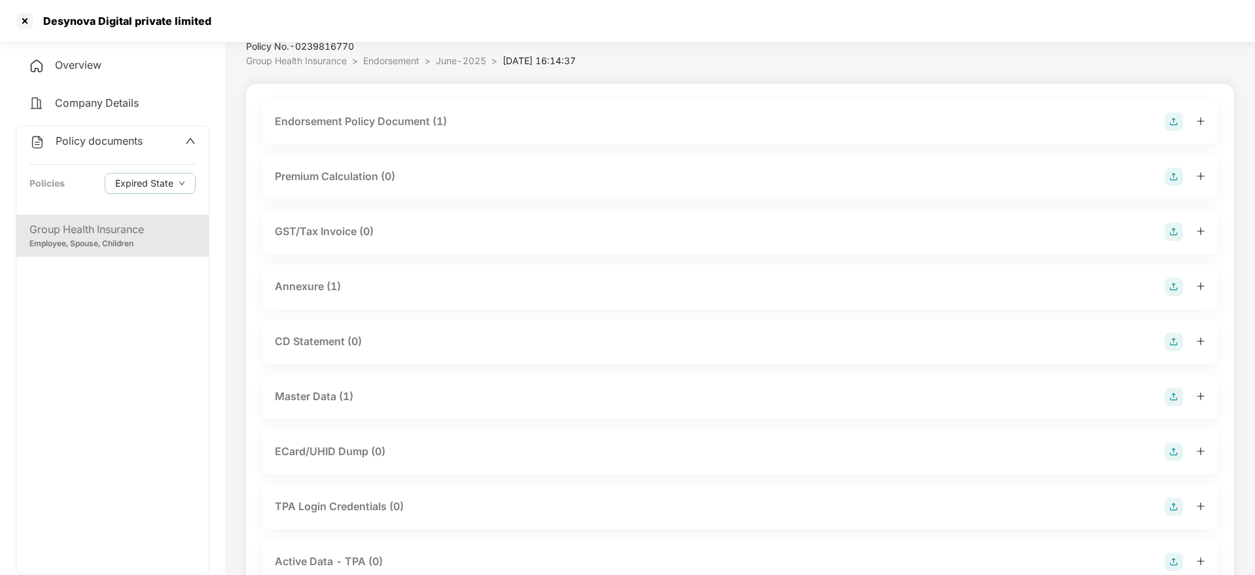
click at [383, 404] on div "Master Data (1)" at bounding box center [740, 397] width 931 height 18
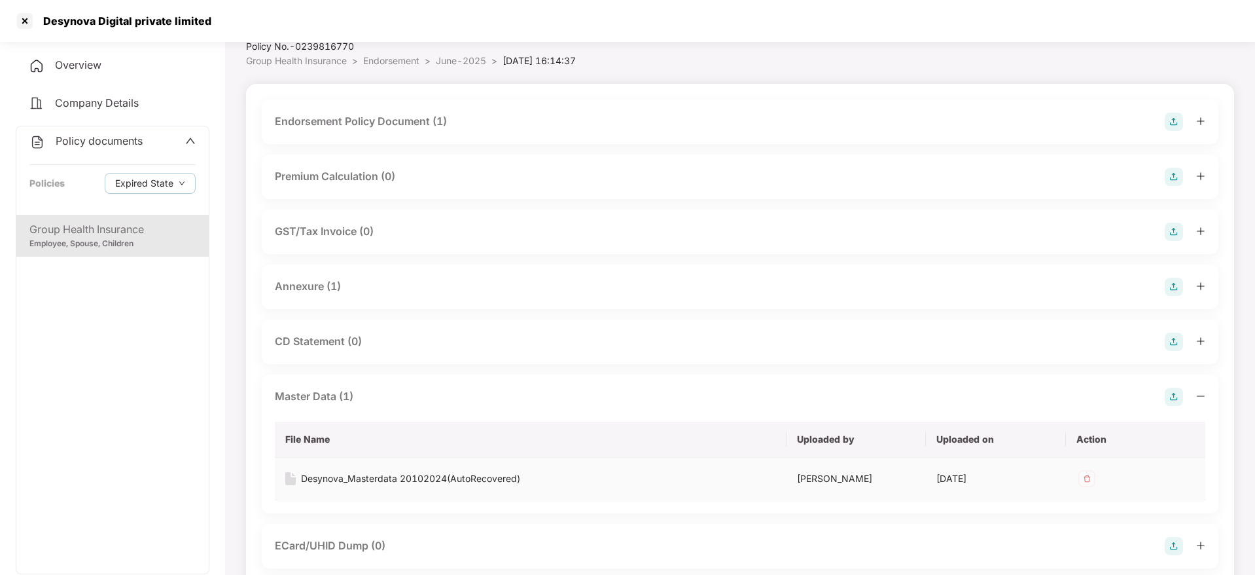
click at [363, 475] on div "Desynova_Masterdata 20102024(AutoRecovered)" at bounding box center [410, 478] width 219 height 14
